Goal: Task Accomplishment & Management: Use online tool/utility

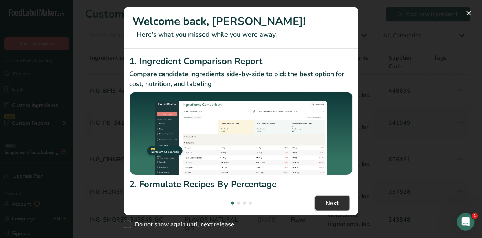
click at [328, 207] on span "Next" at bounding box center [332, 203] width 13 height 9
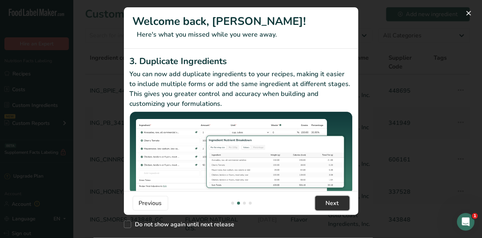
click at [328, 207] on span "Next" at bounding box center [332, 203] width 13 height 9
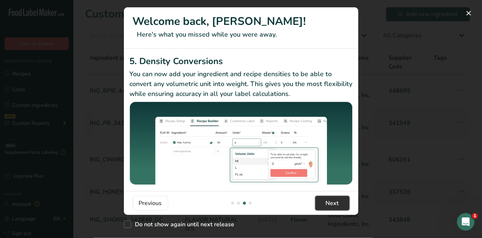
click at [328, 207] on span "Next" at bounding box center [332, 203] width 13 height 9
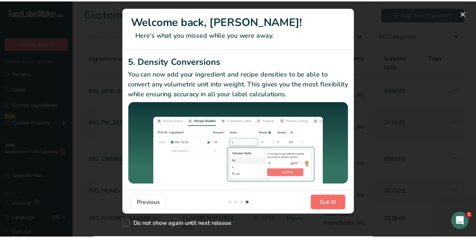
scroll to position [0, 704]
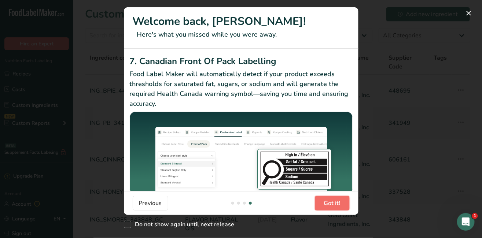
click at [328, 207] on span "Got it!" at bounding box center [332, 203] width 17 height 9
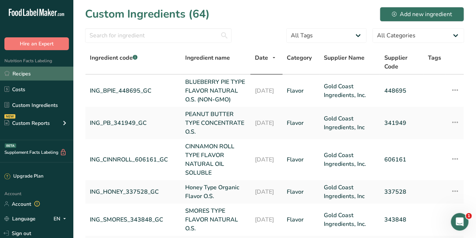
click at [22, 78] on link "Recipes" at bounding box center [36, 74] width 73 height 14
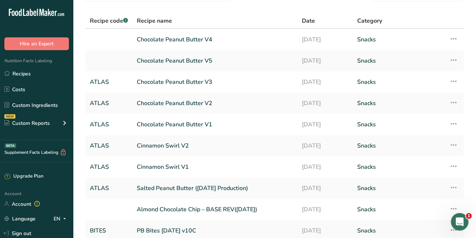
scroll to position [49, 0]
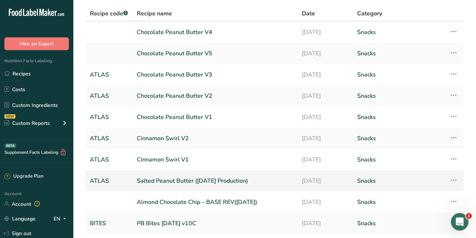
click at [169, 177] on link "Salted Peanut Butter ([DATE] Production)" at bounding box center [215, 181] width 156 height 15
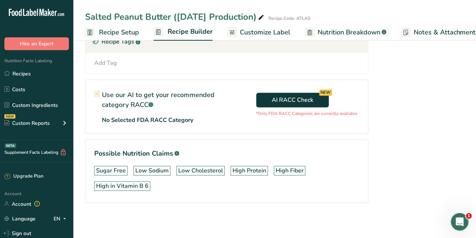
scroll to position [0, 12]
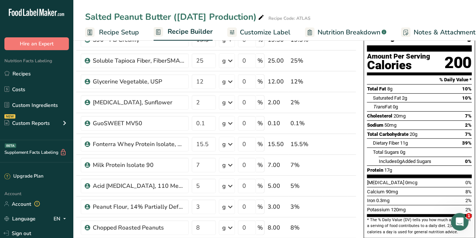
scroll to position [49, 0]
